Goal: Task Accomplishment & Management: Use online tool/utility

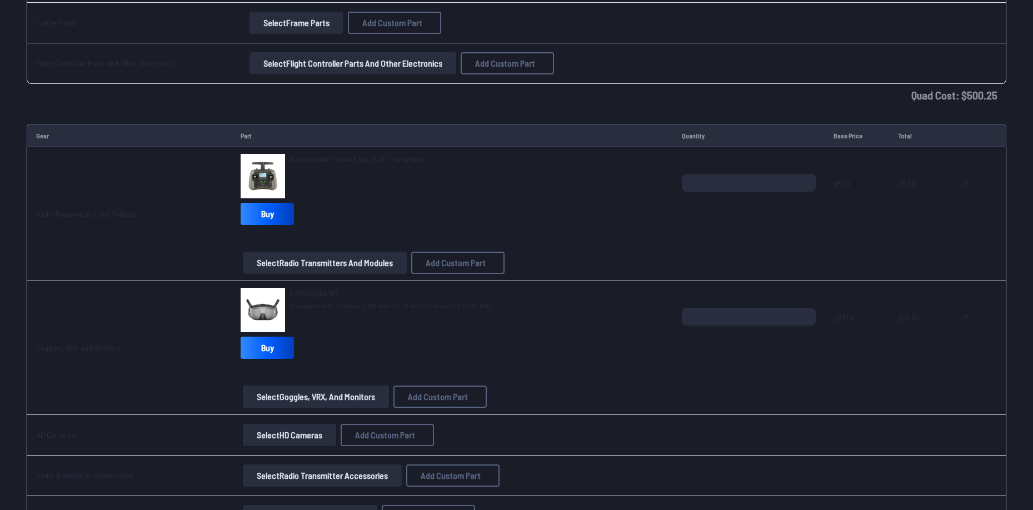
scroll to position [1413, 0]
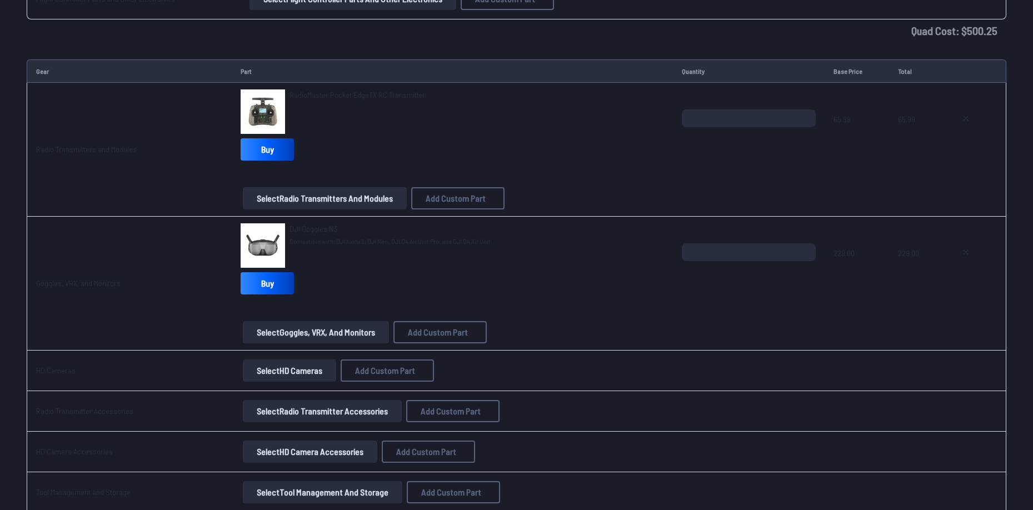
click at [308, 373] on button "Select HD Cameras" at bounding box center [289, 371] width 93 height 22
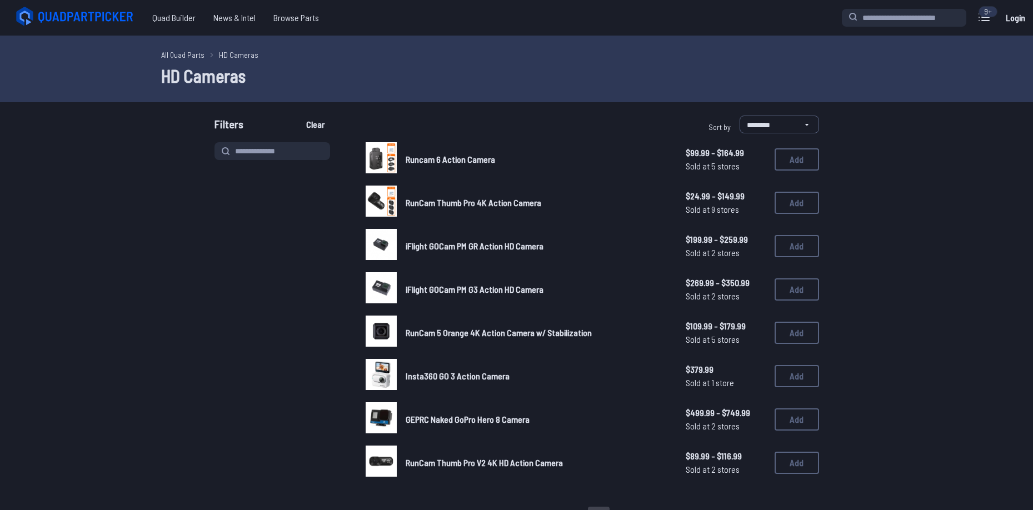
click at [491, 460] on span "RunCam Thumb Pro V2 4K HD Action Camera" at bounding box center [484, 463] width 157 height 11
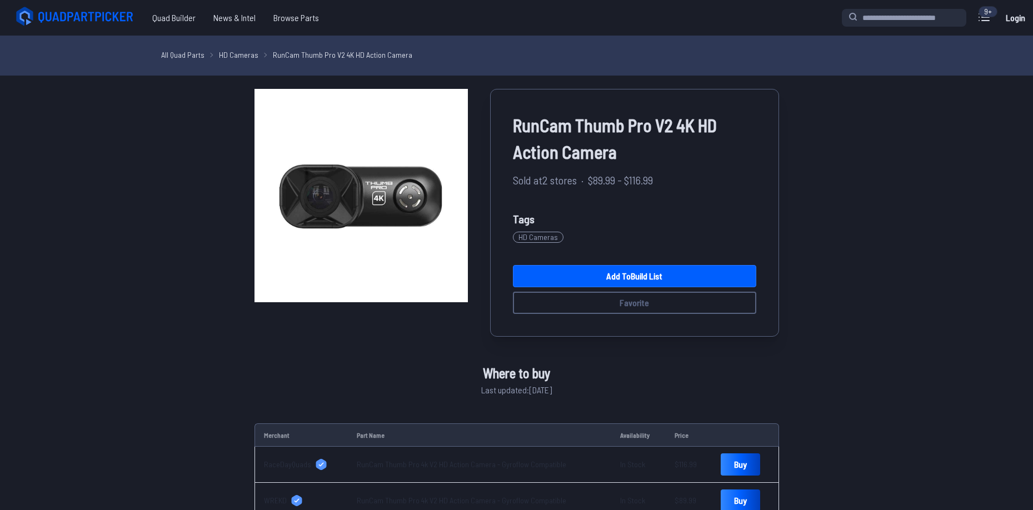
click at [611, 138] on span "RunCam Thumb Pro V2 4K HD Action Camera" at bounding box center [634, 138] width 243 height 53
click at [604, 143] on span "RunCam Thumb Pro V2 4K HD Action Camera" at bounding box center [634, 138] width 243 height 53
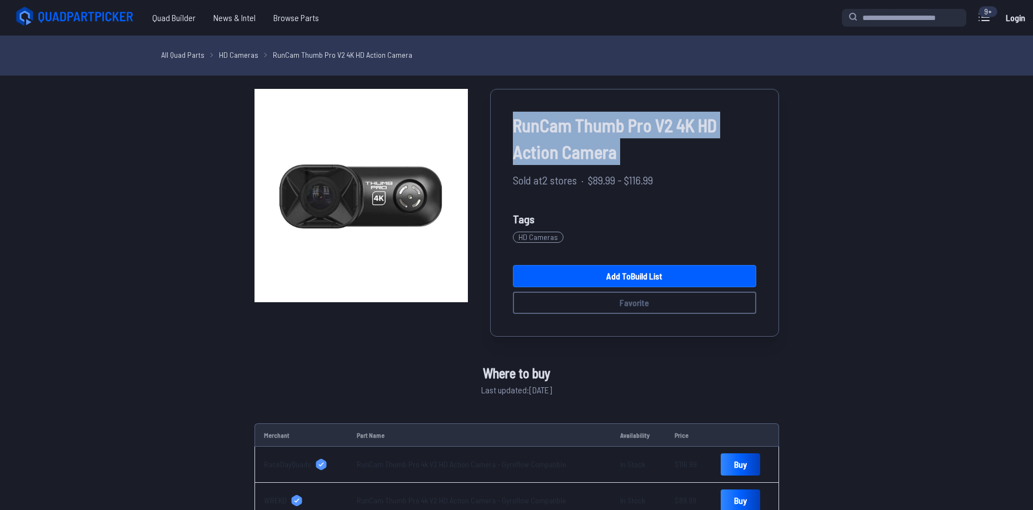
click at [604, 143] on span "RunCam Thumb Pro V2 4K HD Action Camera" at bounding box center [634, 138] width 243 height 53
copy div "RunCam Thumb Pro V2 4K HD Action Camera"
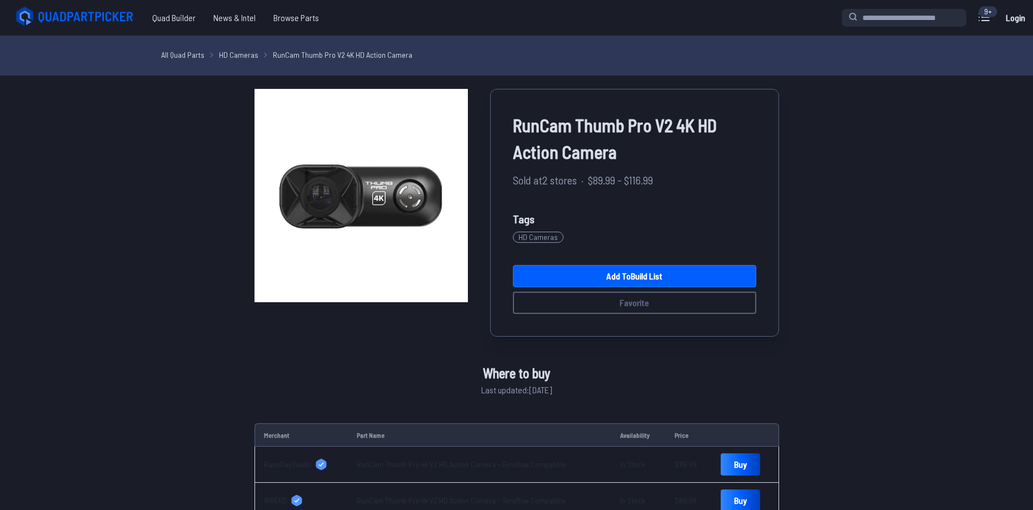
click at [212, 166] on div "RunCam Thumb Pro V2 4K HD Action Camera Sold at 2 stores · $89.99 - $116.99 Tag…" at bounding box center [517, 304] width 632 height 430
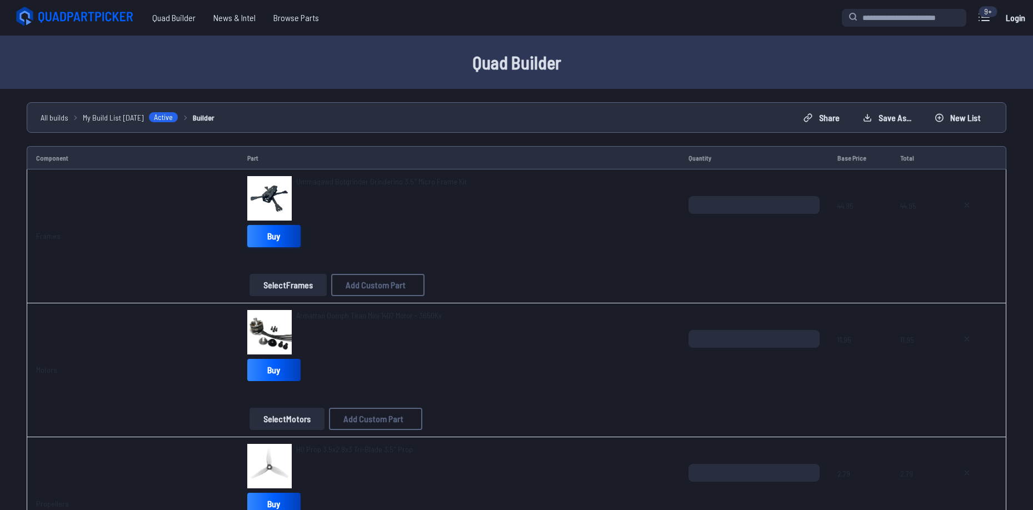
click at [287, 241] on link "Buy" at bounding box center [273, 236] width 53 height 22
click at [379, 178] on span "Ummagawd Botgrinder Grinderino 3.5" Micro Frame Kit" at bounding box center [381, 181] width 171 height 9
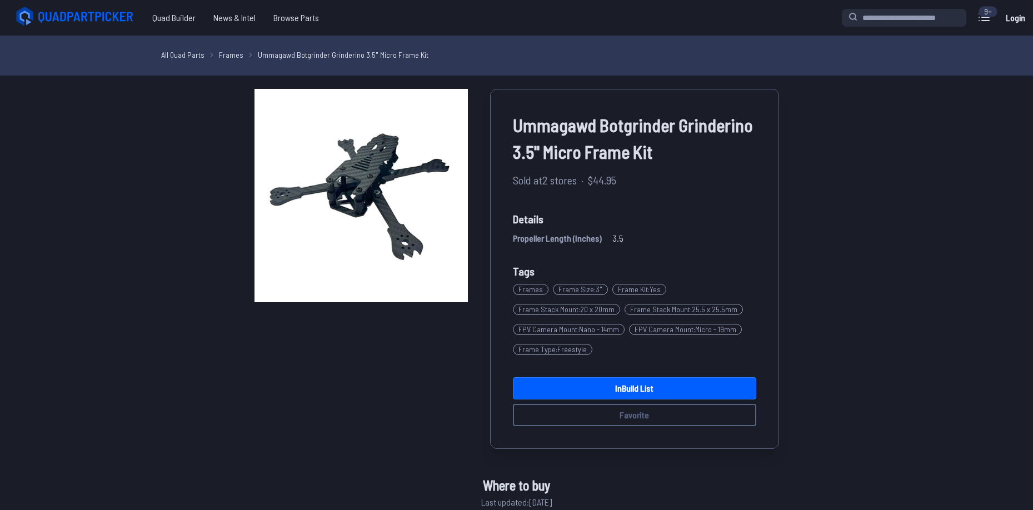
click at [379, 176] on img at bounding box center [361, 195] width 213 height 213
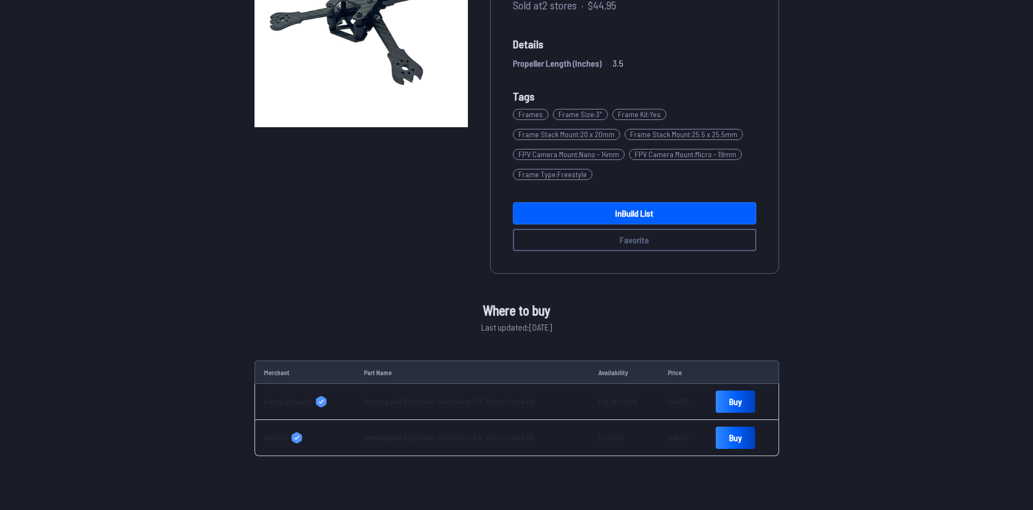
scroll to position [278, 0]
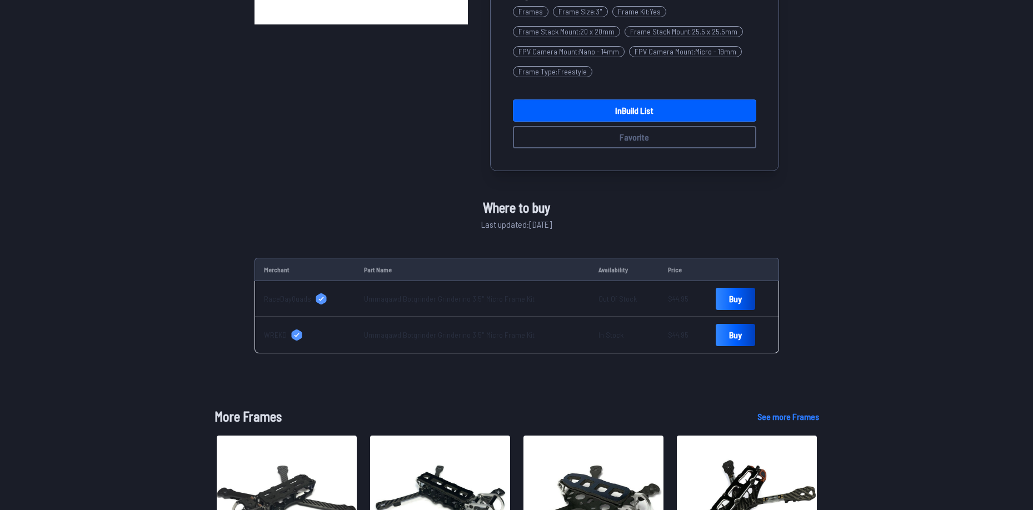
click at [308, 331] on link "WREKD" at bounding box center [305, 335] width 83 height 11
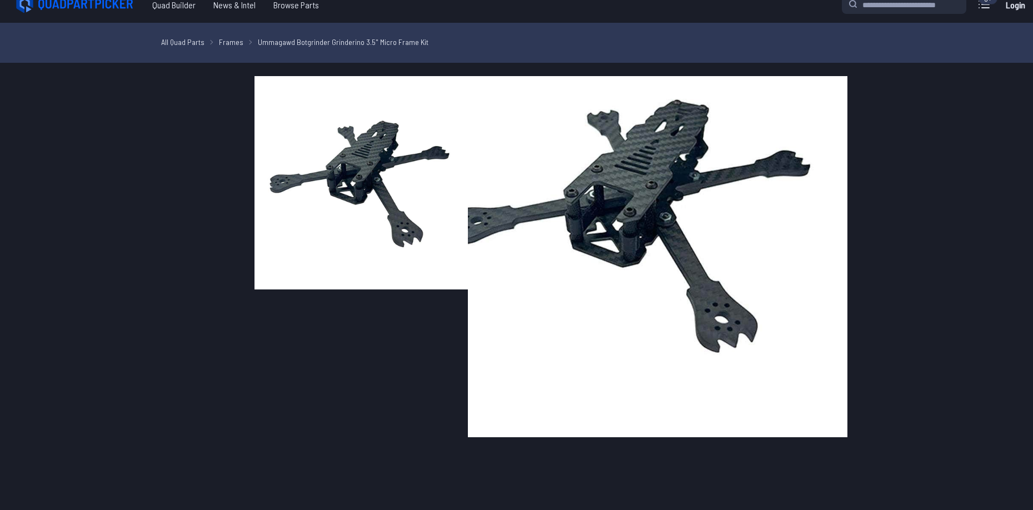
scroll to position [0, 0]
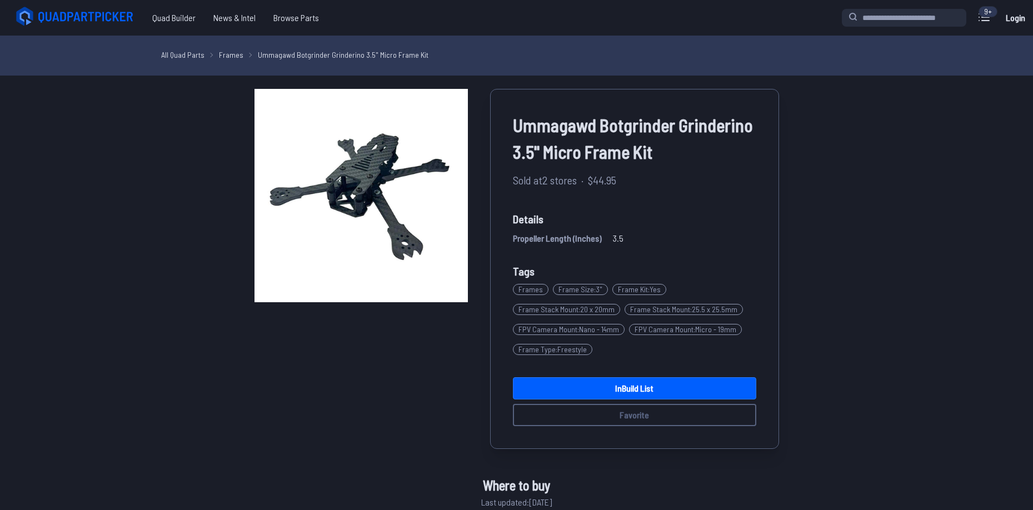
click at [586, 128] on span "Ummagawd Botgrinder Grinderino 3.5" Micro Frame Kit" at bounding box center [634, 138] width 243 height 53
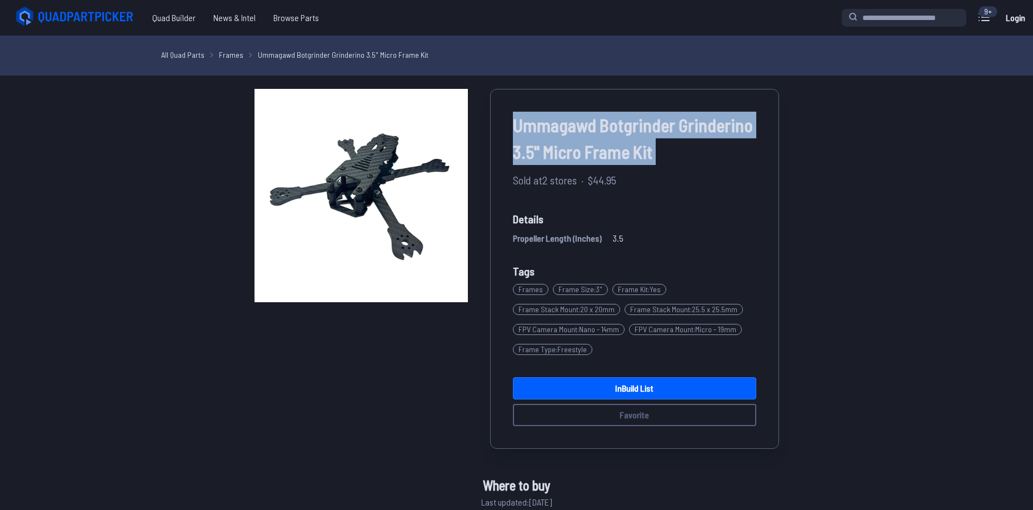
click at [586, 128] on span "Ummagawd Botgrinder Grinderino 3.5" Micro Frame Kit" at bounding box center [634, 138] width 243 height 53
copy div "Ummagawd Botgrinder Grinderino 3.5" Micro Frame Kit"
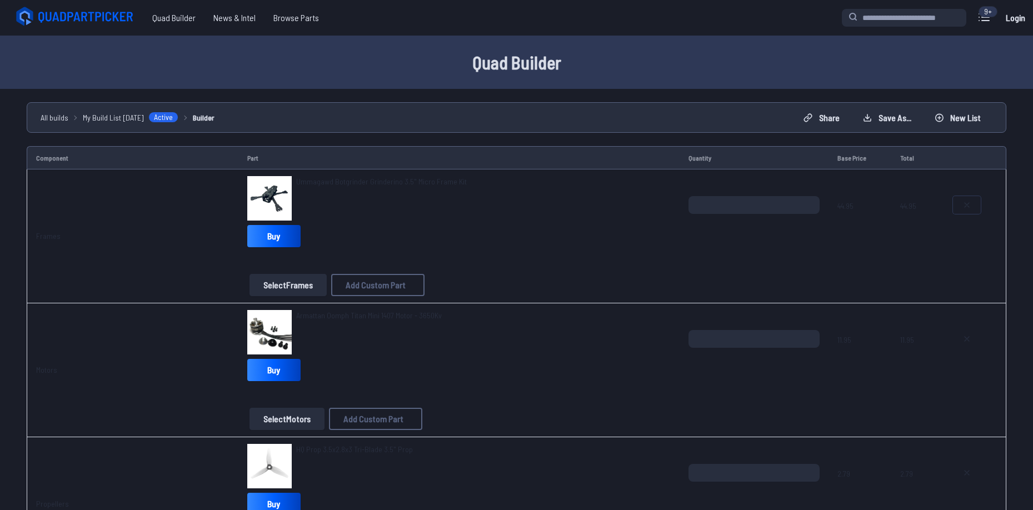
click at [972, 203] on button at bounding box center [967, 205] width 28 height 18
type textarea "**********"
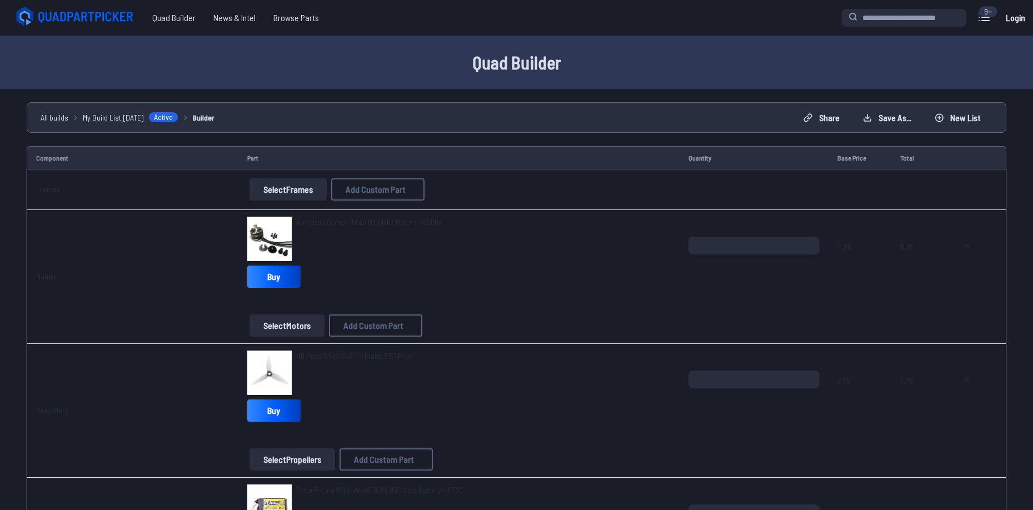
click at [309, 196] on button "Select Frames" at bounding box center [288, 189] width 77 height 22
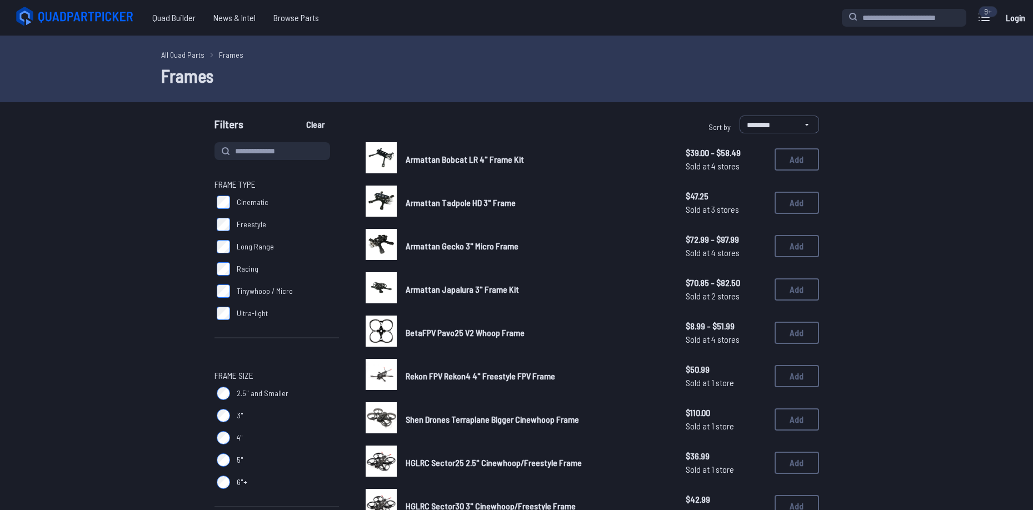
click at [274, 186] on span "Frame Type" at bounding box center [277, 184] width 125 height 13
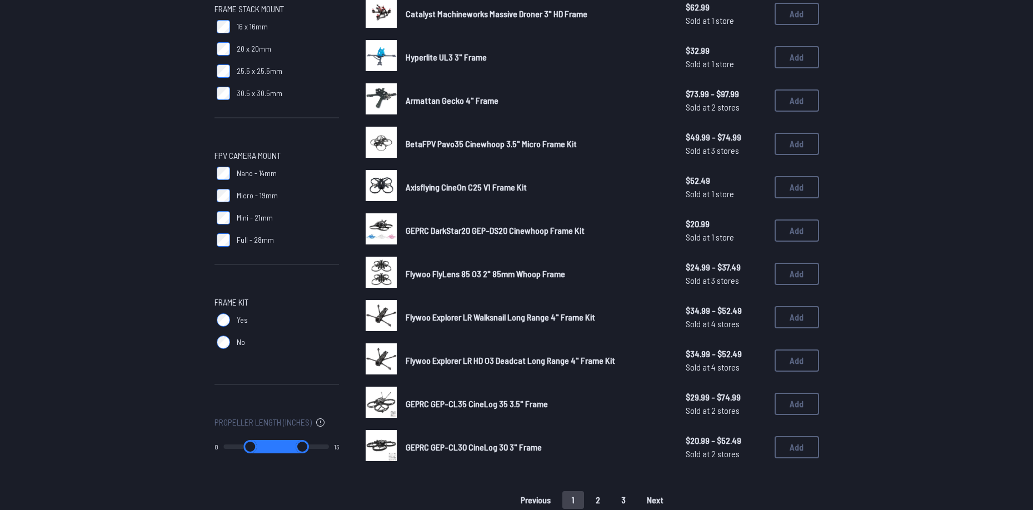
scroll to position [556, 0]
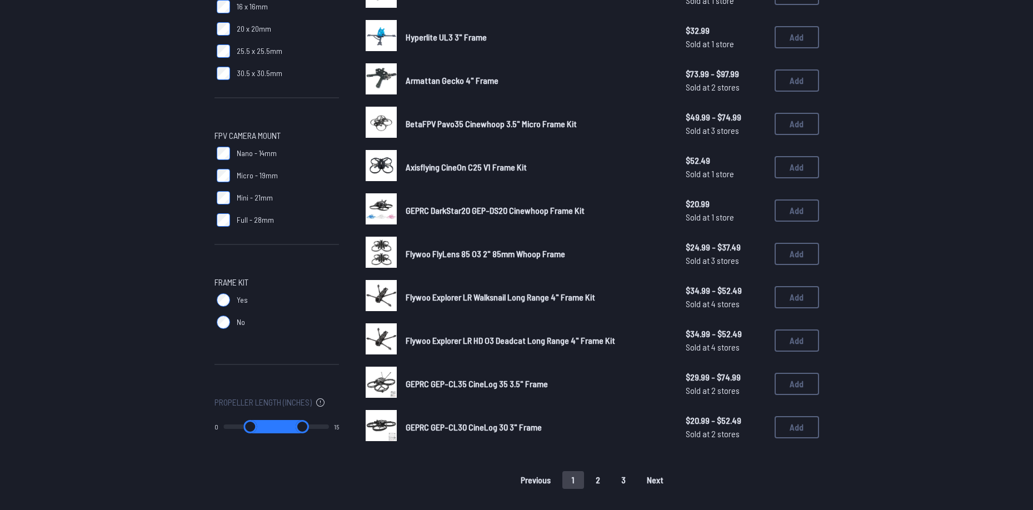
click at [591, 478] on button "2" at bounding box center [597, 480] width 23 height 18
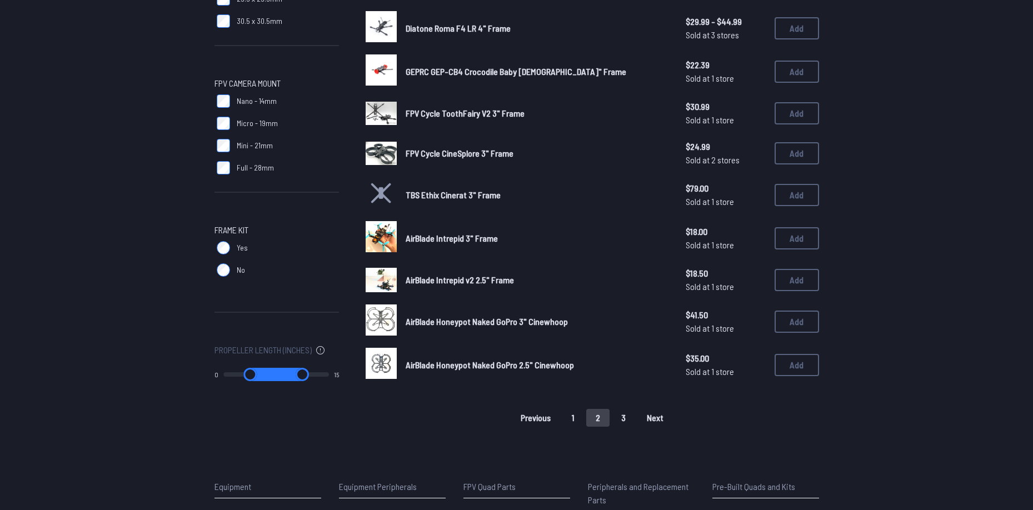
scroll to position [611, 0]
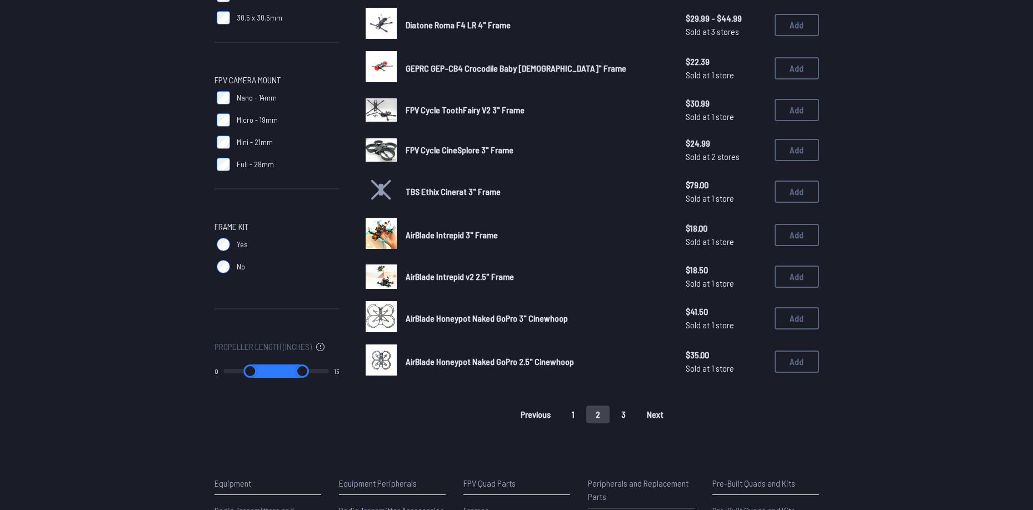
click at [625, 415] on button "3" at bounding box center [623, 415] width 23 height 18
click at [627, 417] on button "3" at bounding box center [623, 415] width 23 height 18
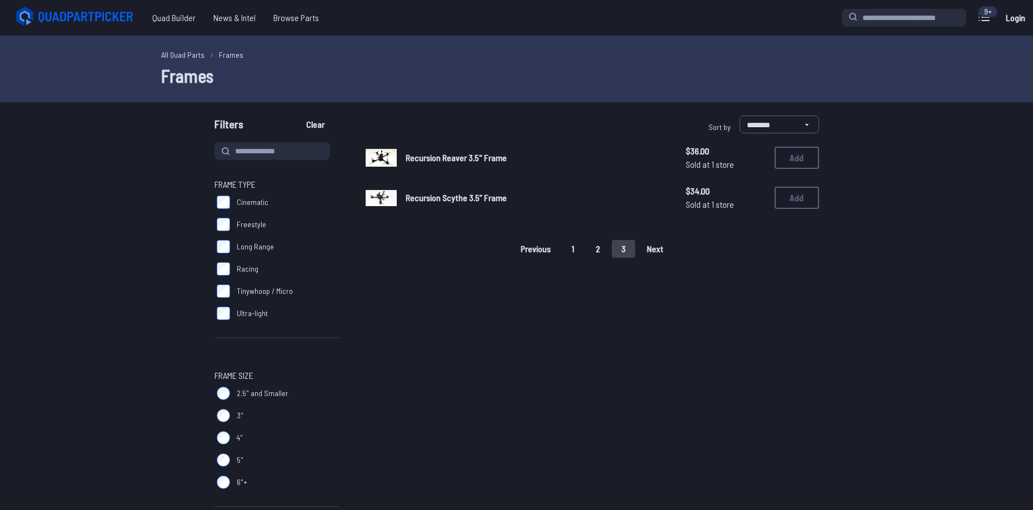
click at [463, 196] on span "Recursion Scythe 3.5” Frame" at bounding box center [456, 197] width 101 height 11
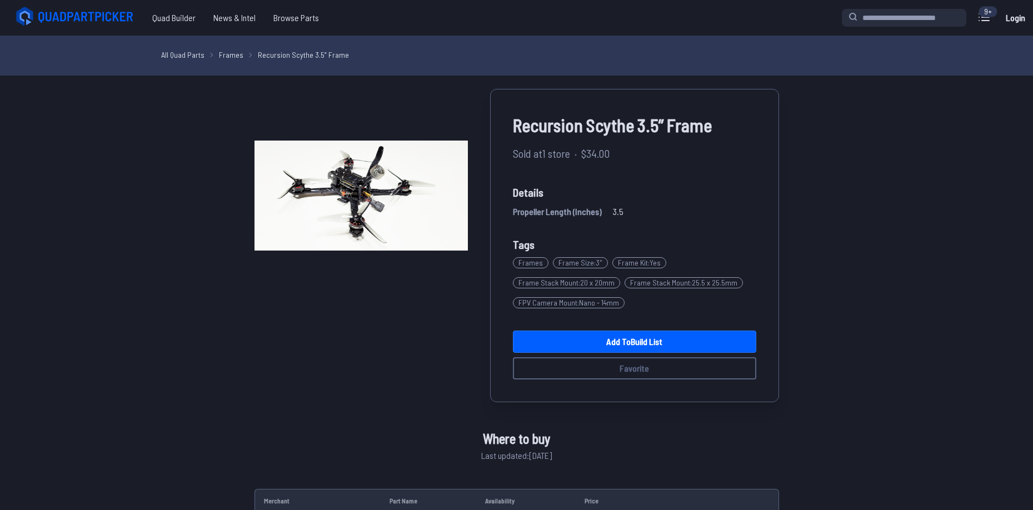
click at [463, 197] on img at bounding box center [361, 195] width 213 height 213
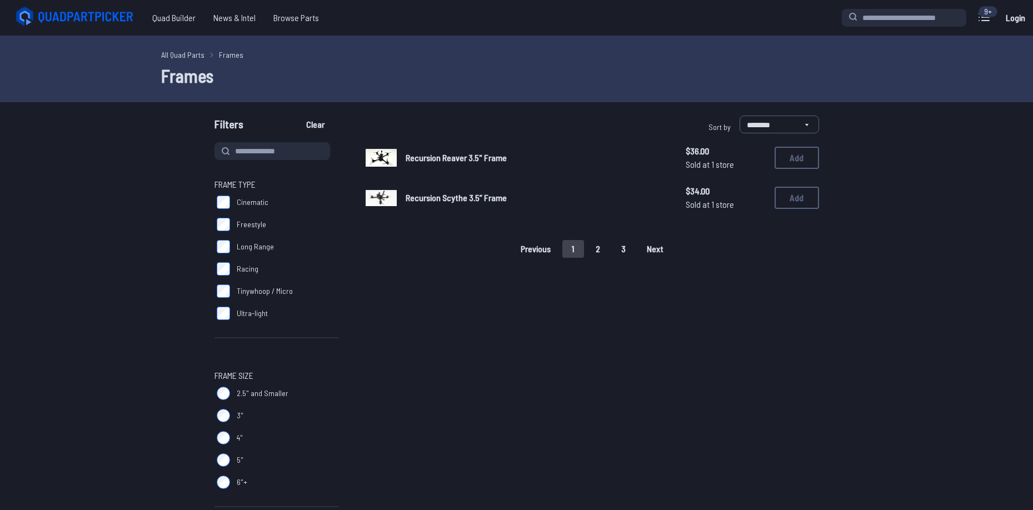
click at [485, 162] on span "Recursion Reaver 3.5" Frame" at bounding box center [456, 157] width 101 height 11
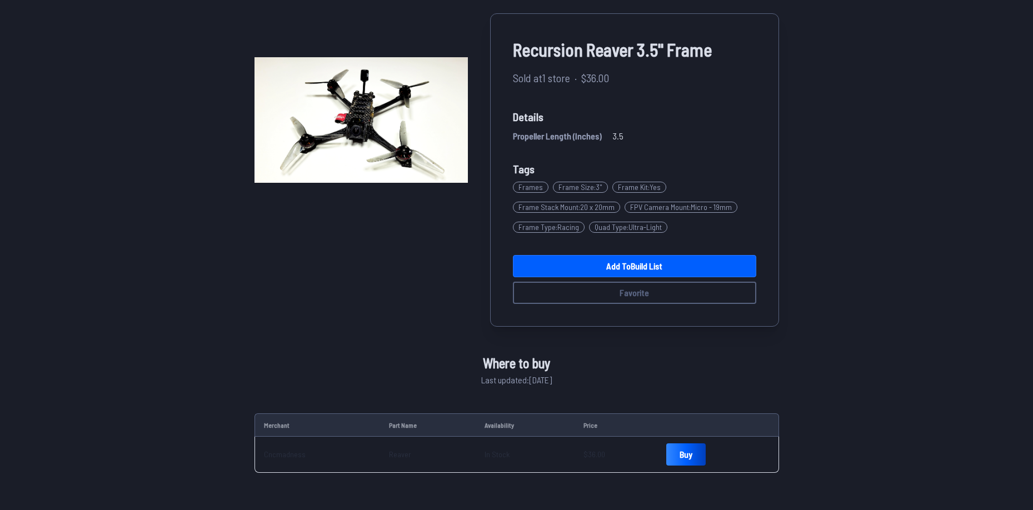
scroll to position [56, 0]
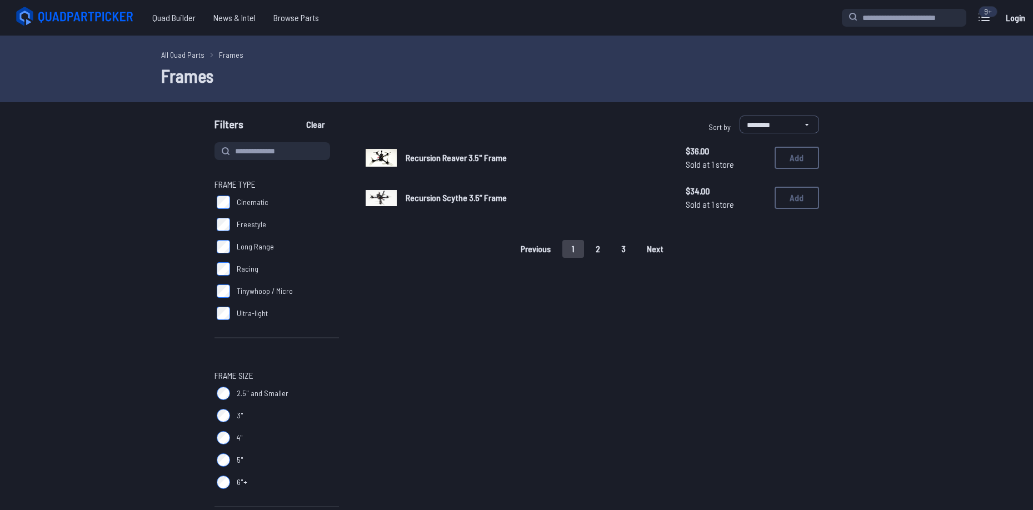
click at [459, 200] on span "Recursion Scythe 3.5” Frame" at bounding box center [456, 197] width 101 height 11
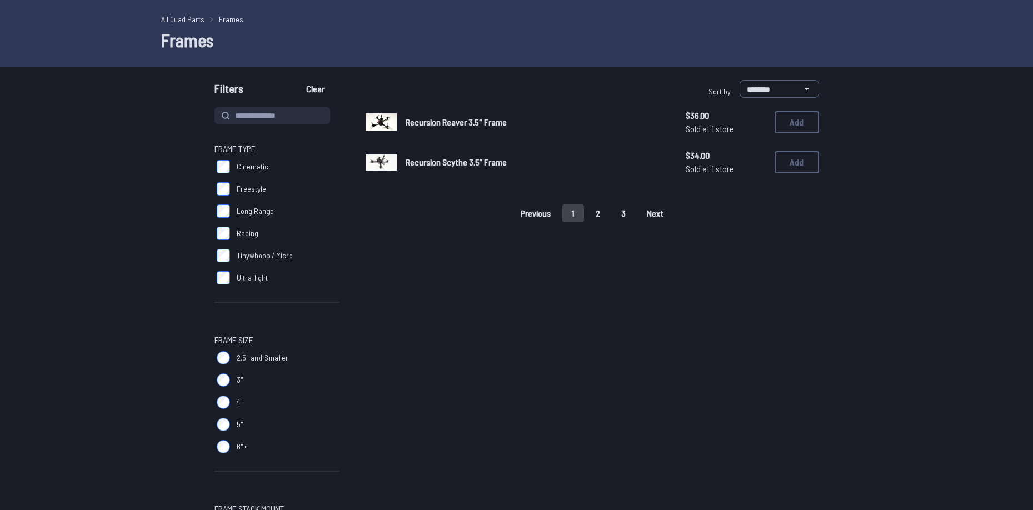
scroll to position [56, 0]
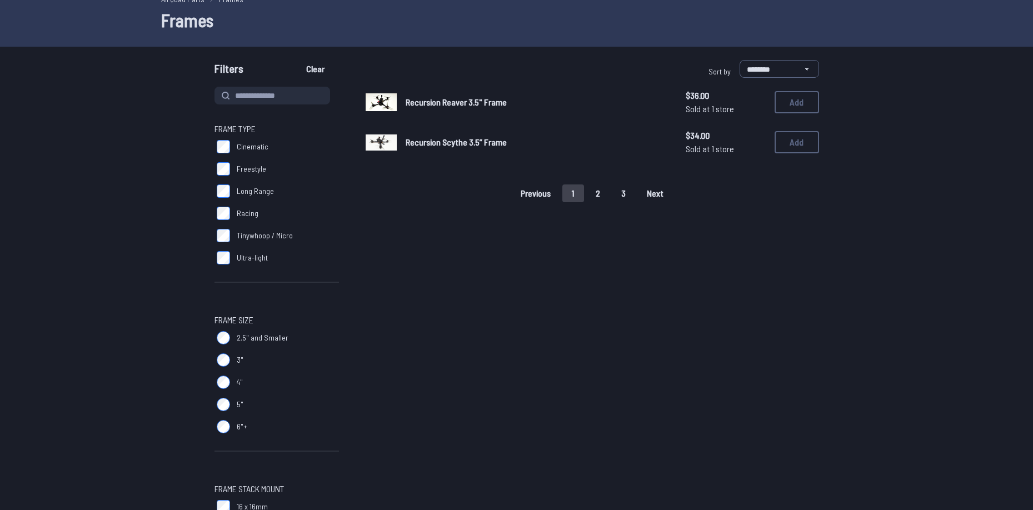
click at [463, 102] on span "Recursion Reaver 3.5" Frame" at bounding box center [456, 102] width 101 height 11
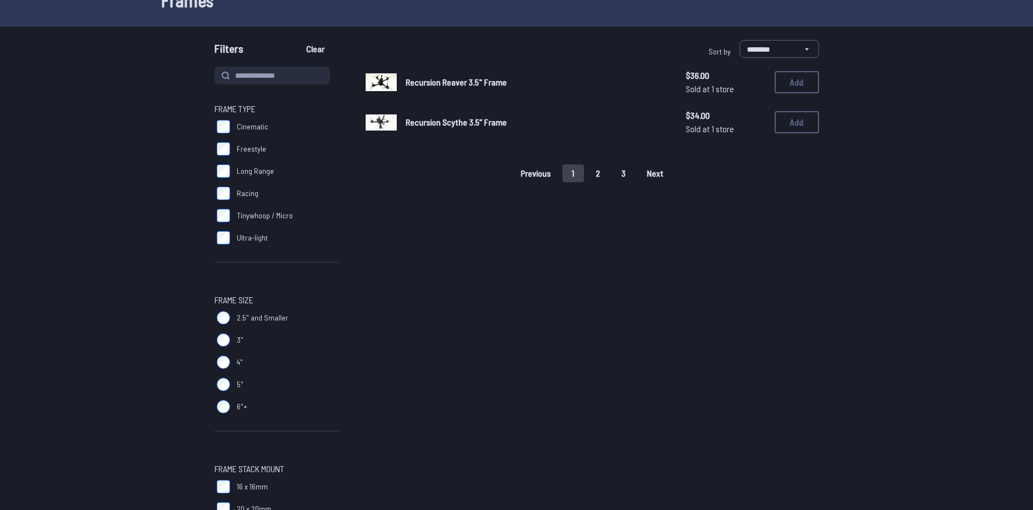
scroll to position [56, 0]
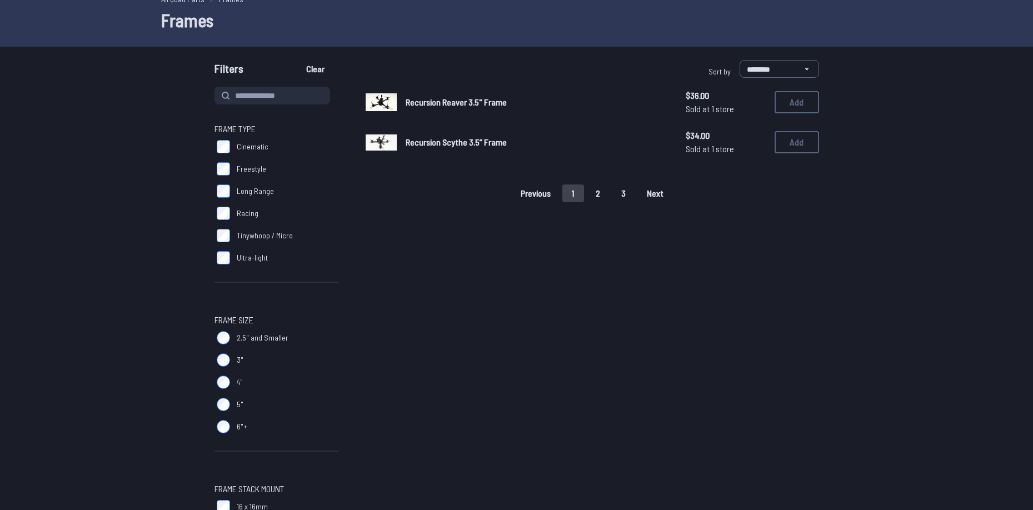
click at [401, 138] on div "Recursion Scythe 3.5” Frame $34.00 Sold at 1 store $34.00 Sold at 1 store Add" at bounding box center [593, 142] width 454 height 31
click at [409, 142] on span "Recursion Scythe 3.5” Frame" at bounding box center [456, 142] width 101 height 11
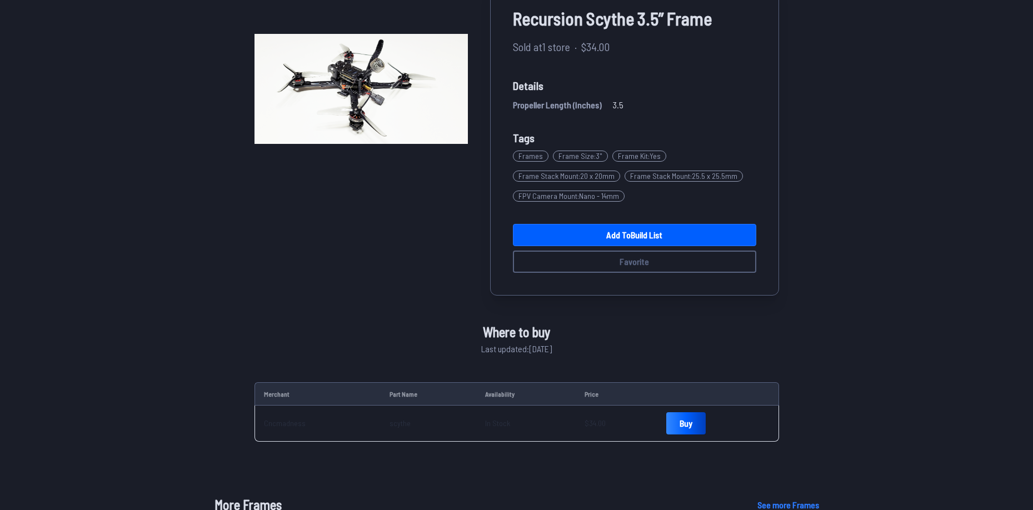
scroll to position [111, 0]
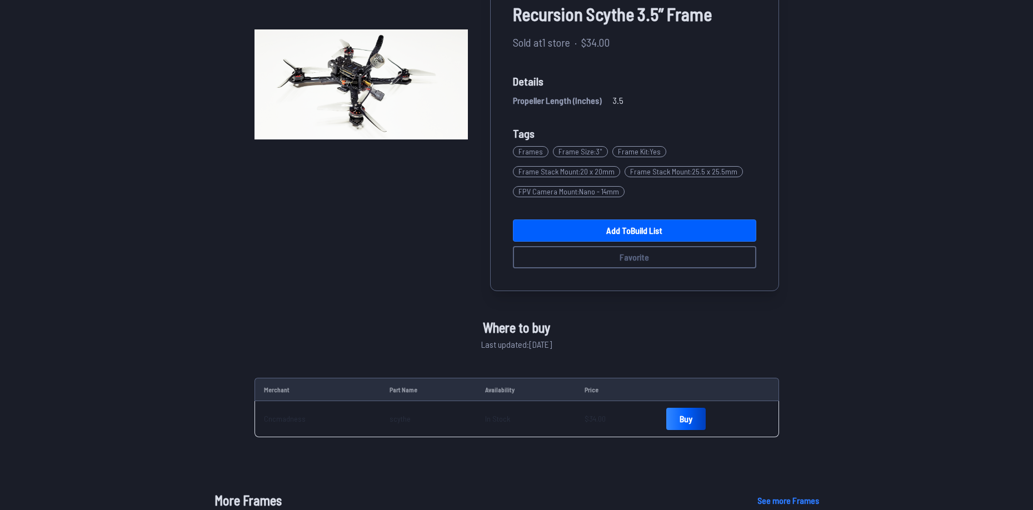
click at [284, 421] on span "Cncmadness" at bounding box center [285, 419] width 42 height 11
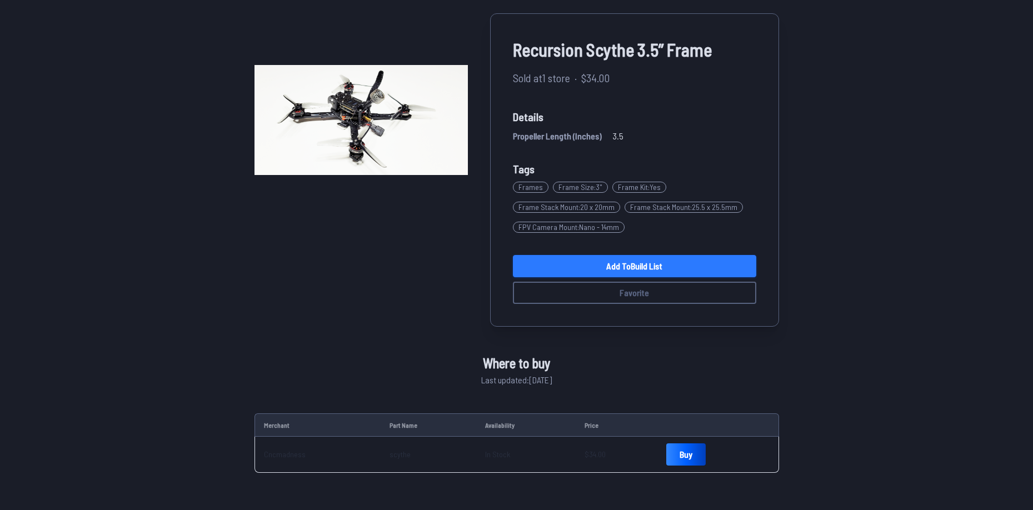
scroll to position [56, 0]
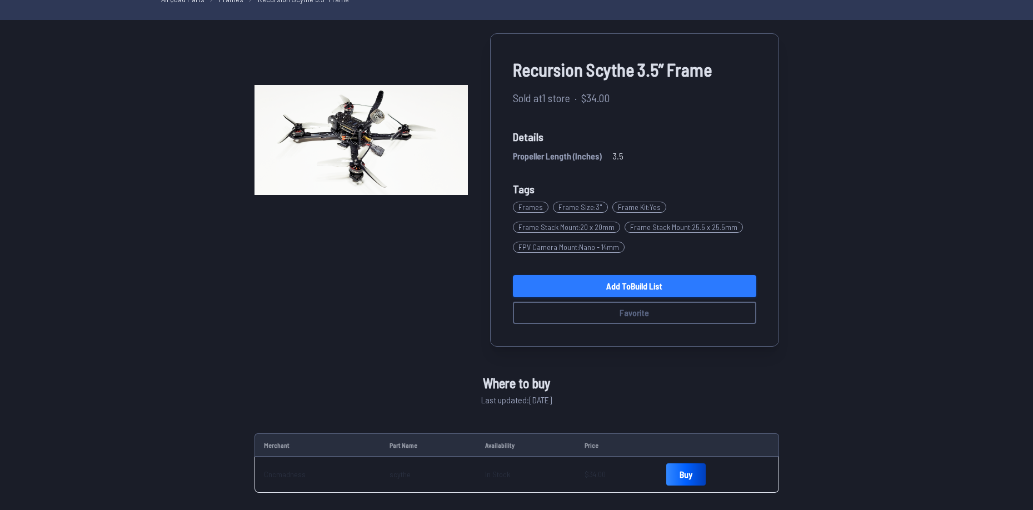
click at [588, 289] on link "Add to Build List" at bounding box center [634, 286] width 243 height 22
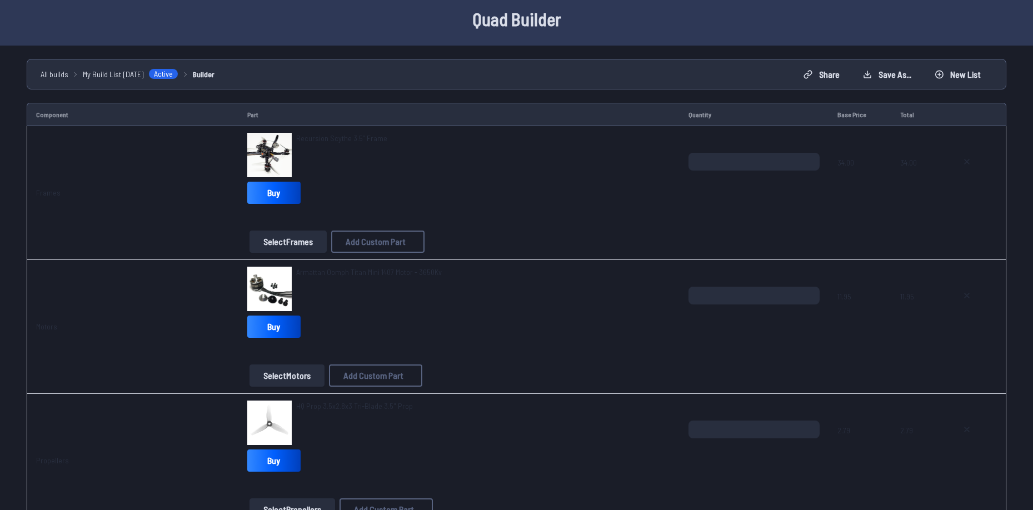
scroll to position [111, 0]
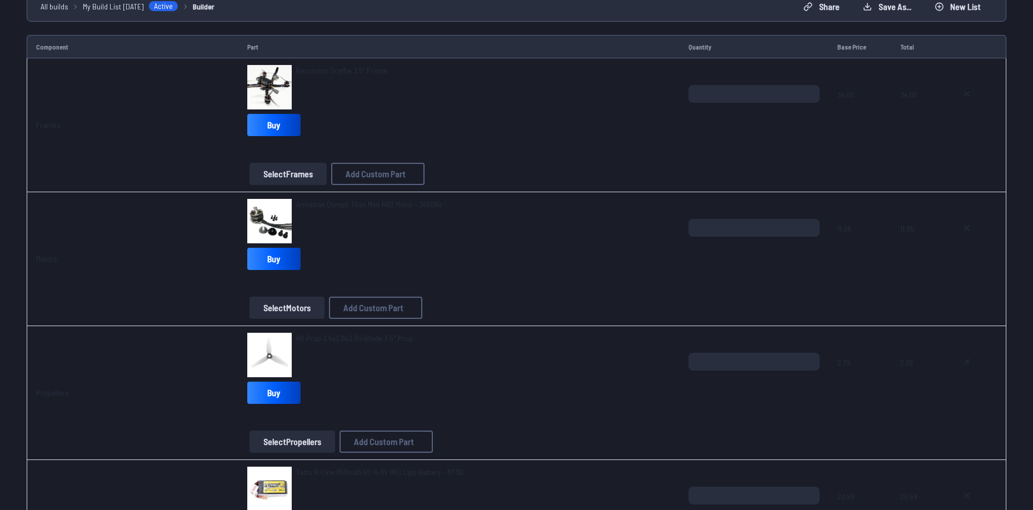
click at [359, 209] on link "Armattan Oomph Titan Mini 1407 Motor - 3650Kv" at bounding box center [369, 204] width 146 height 11
click at [415, 199] on link "Armattan Oomph Titan Mini 1407 Motor - 3650Kv" at bounding box center [369, 204] width 146 height 11
click at [311, 207] on span "Armattan Oomph Titan Mini 1407 Motor - 3650Kv" at bounding box center [369, 204] width 146 height 9
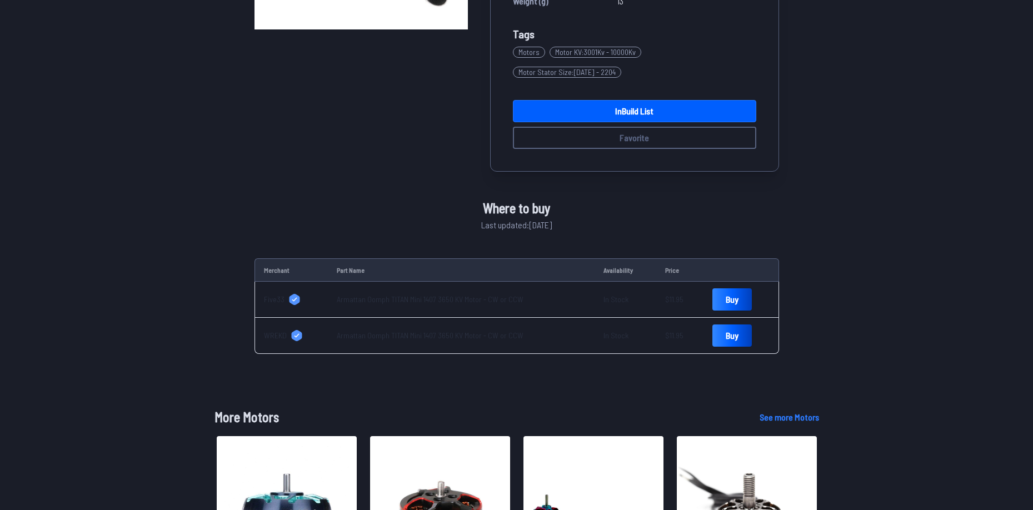
scroll to position [278, 0]
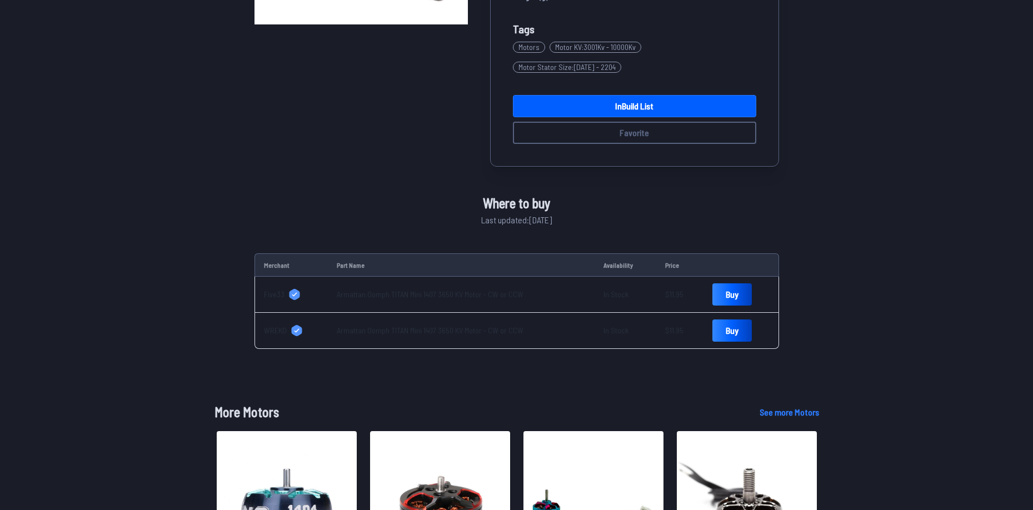
click at [465, 326] on link "Armattan Oomph TITAN Mini 1407 3650 KV Motor - CW or CCW" at bounding box center [430, 330] width 187 height 9
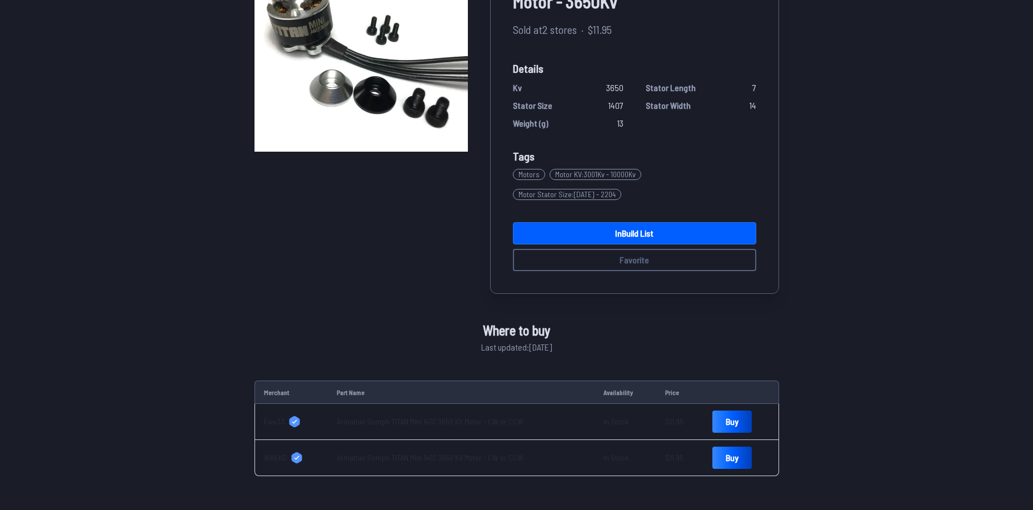
scroll to position [0, 0]
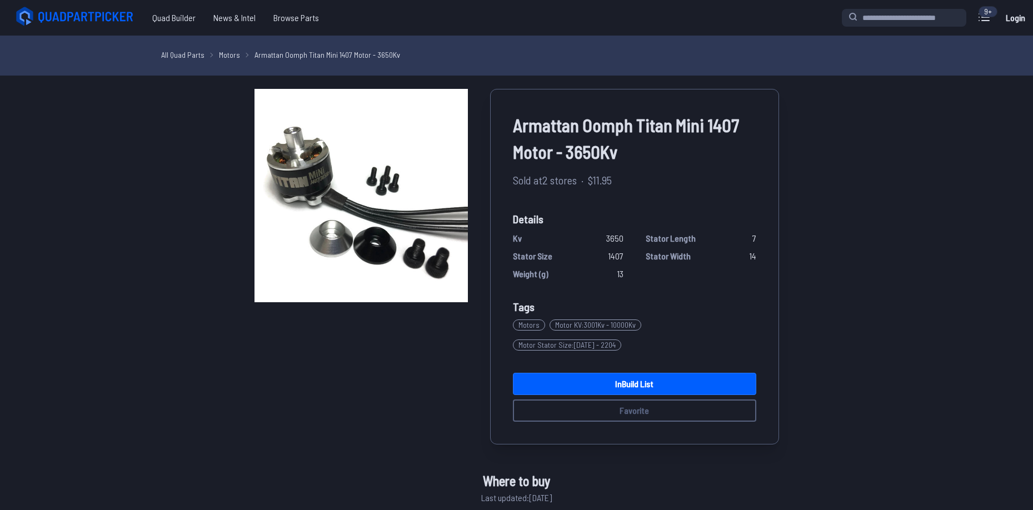
drag, startPoint x: 658, startPoint y: 118, endPoint x: 676, endPoint y: 122, distance: 18.6
click at [676, 121] on span "Armattan Oomph Titan Mini 1407 Motor - 3650Kv" at bounding box center [634, 138] width 243 height 53
click at [654, 153] on span "Armattan Oomph Titan Mini 1407 Motor - 3650Kv" at bounding box center [634, 138] width 243 height 53
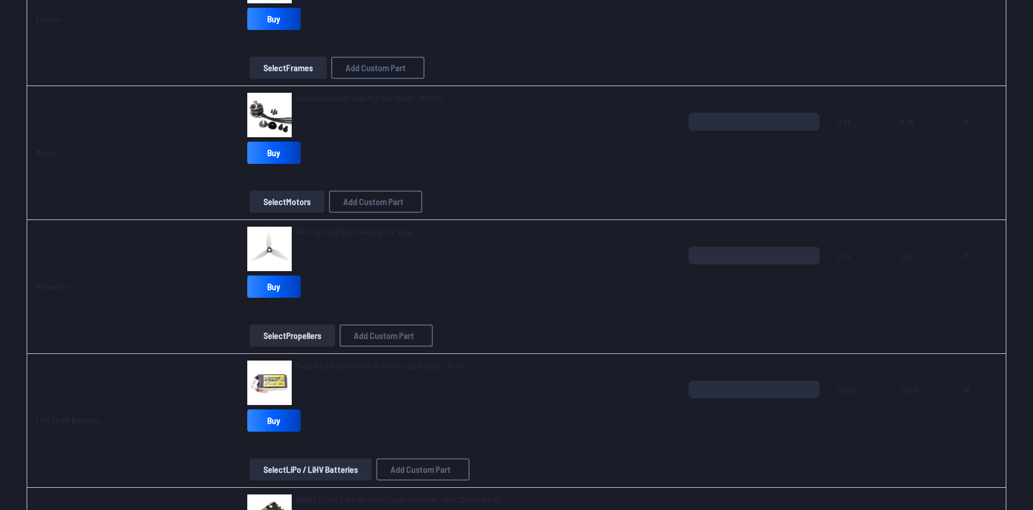
scroll to position [278, 0]
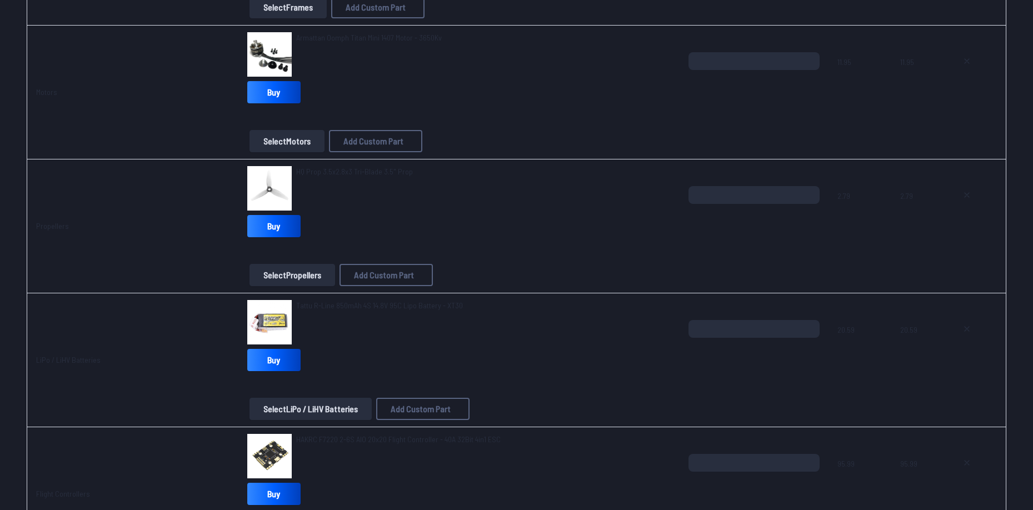
click at [341, 166] on link "HQ Prop 3.5x2.8x3 Tri-Blade 3.5" Prop" at bounding box center [354, 171] width 117 height 11
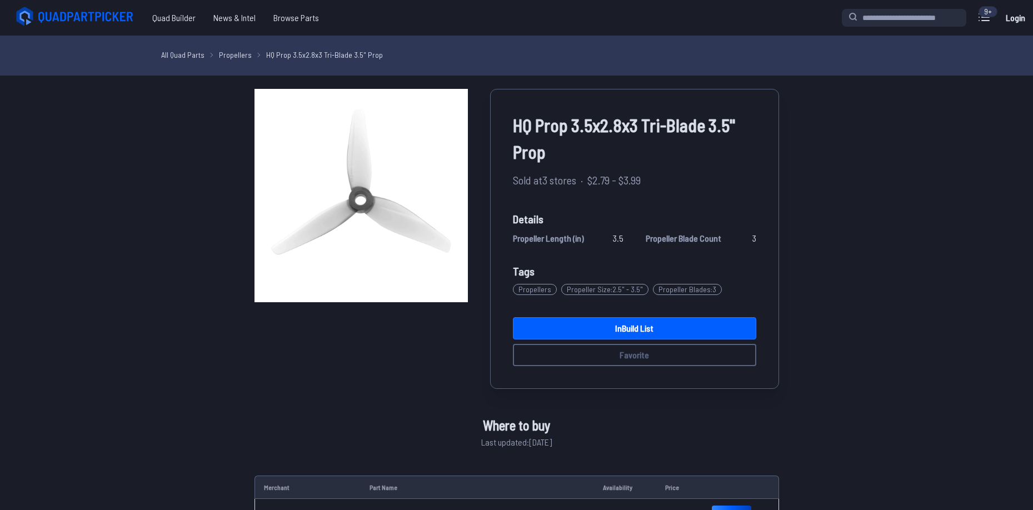
click at [372, 167] on img at bounding box center [361, 195] width 213 height 213
